Goal: Information Seeking & Learning: Check status

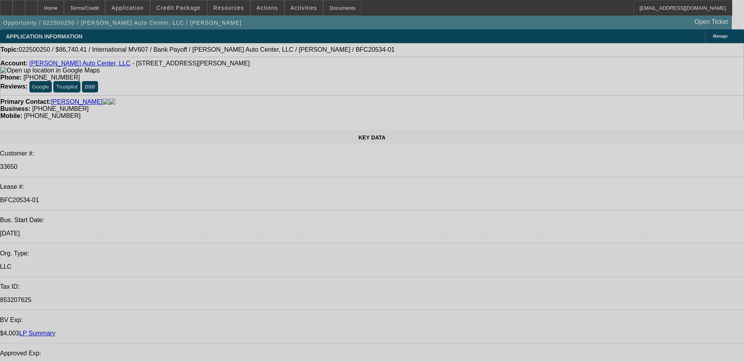
select select "0"
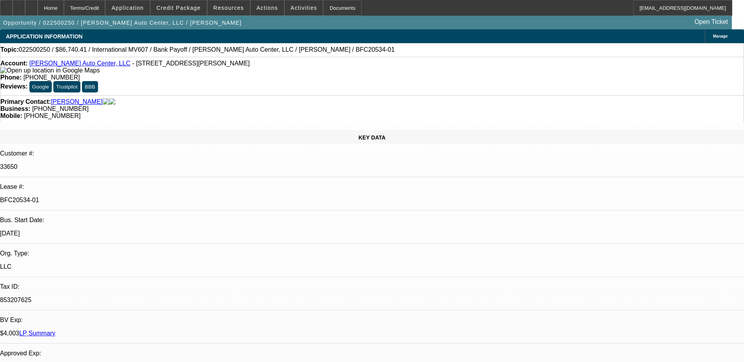
select select "2"
select select "0.1"
select select "2"
select select "0.1"
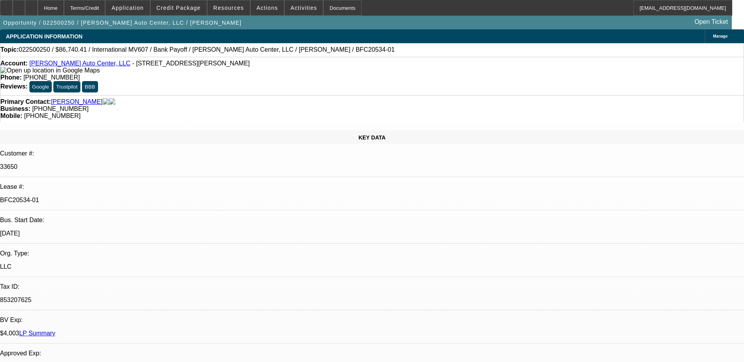
select select "0.1"
select select "2"
select select "0.1"
select select "0"
select select "2"
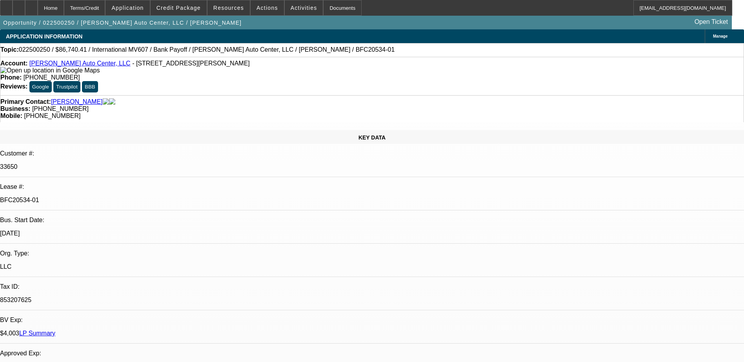
select select "0.1"
select select "1"
select select "2"
select select "4"
select select "1"
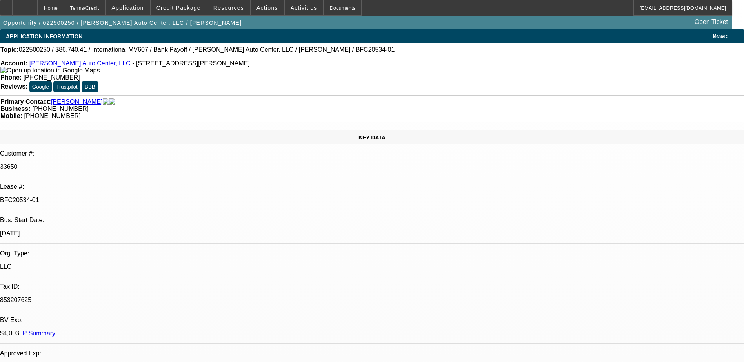
select select "2"
select select "4"
select select "1"
select select "2"
select select "4"
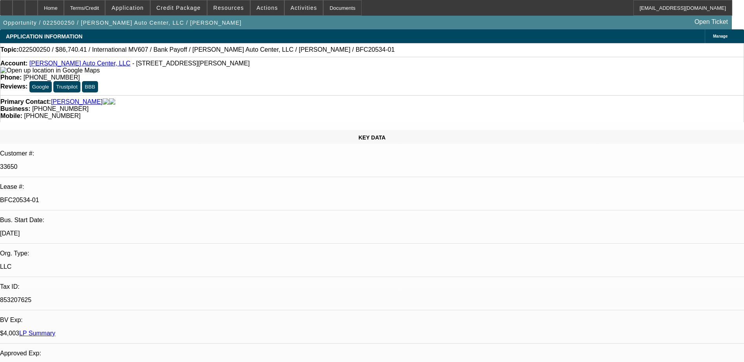
select select "1"
select select "2"
select select "4"
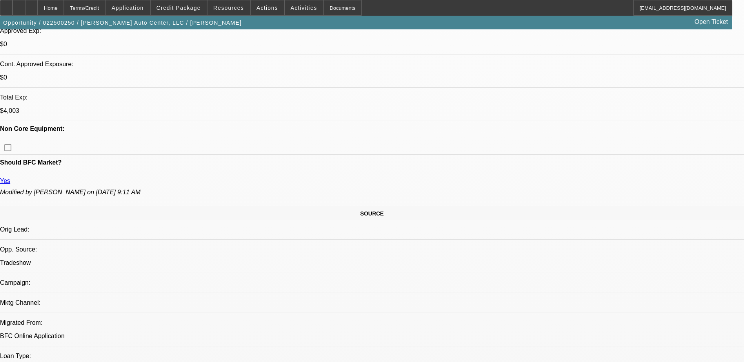
scroll to position [314, 0]
